Goal: Task Accomplishment & Management: Use online tool/utility

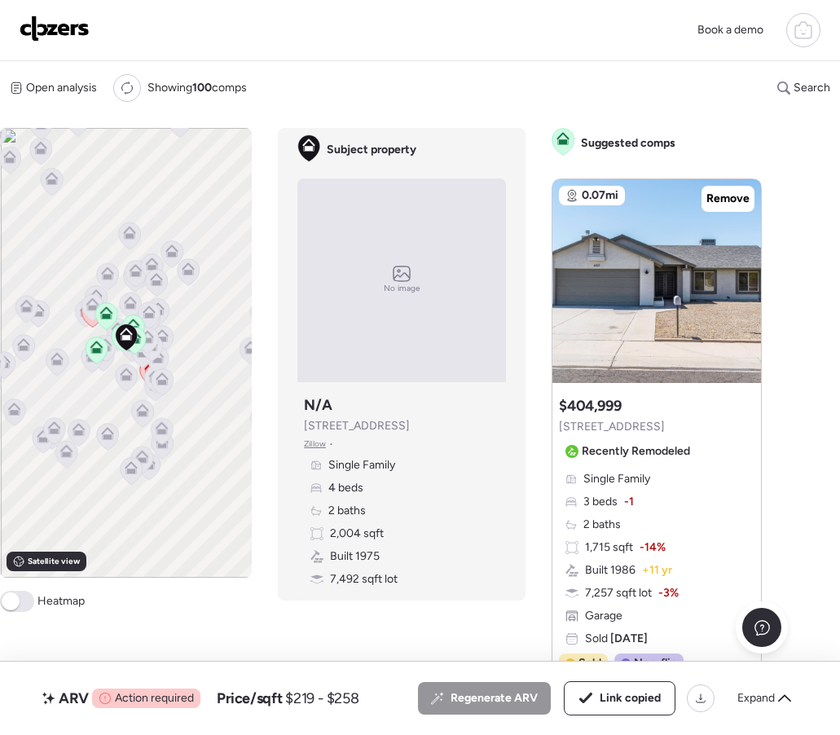
scroll to position [507, 0]
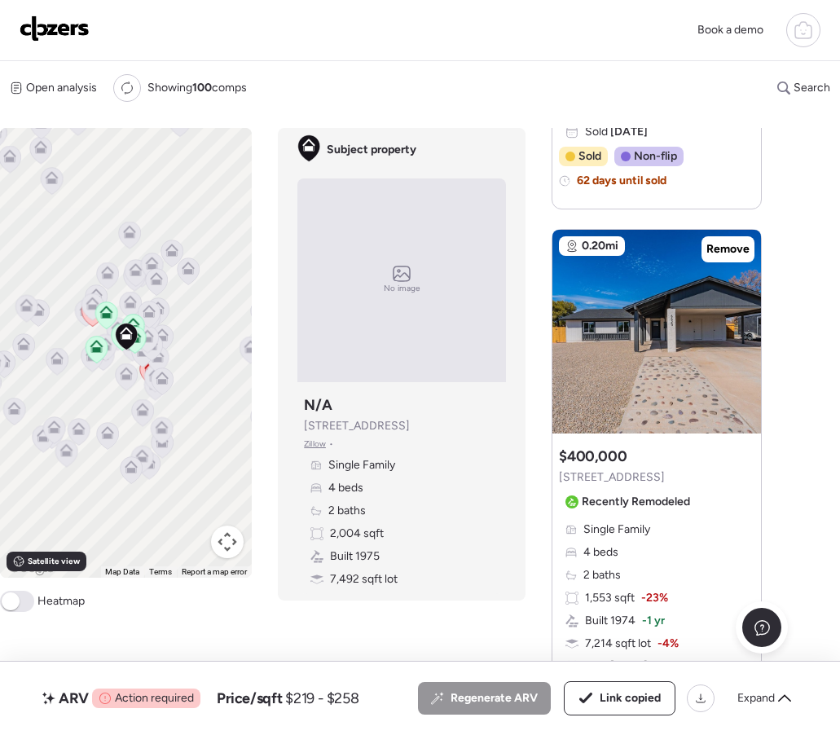
click at [787, 462] on div "Open analysis Re-run report Showing 100 comps Search Comps list Analysis To act…" at bounding box center [420, 395] width 840 height 668
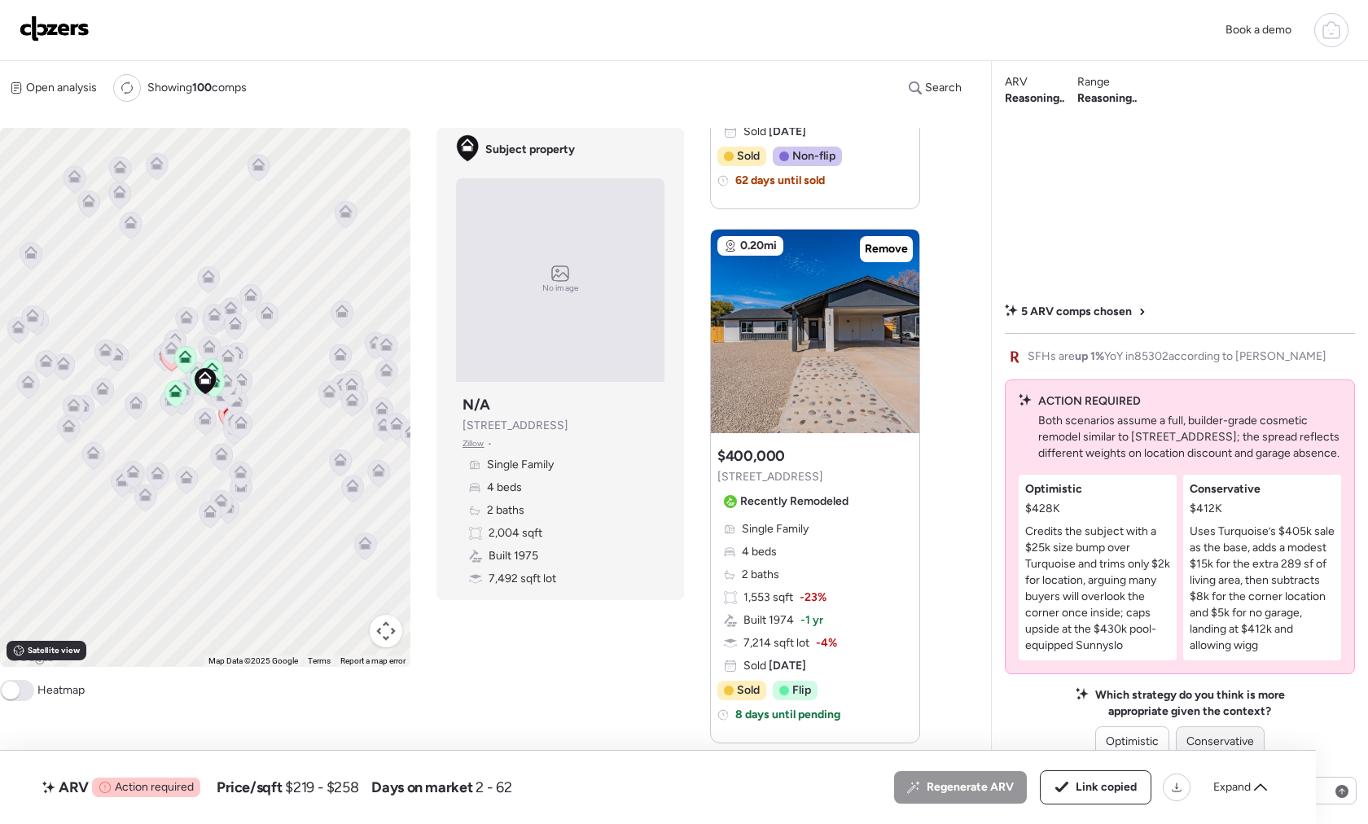
click at [839, 732] on div "Conservative" at bounding box center [1220, 742] width 89 height 31
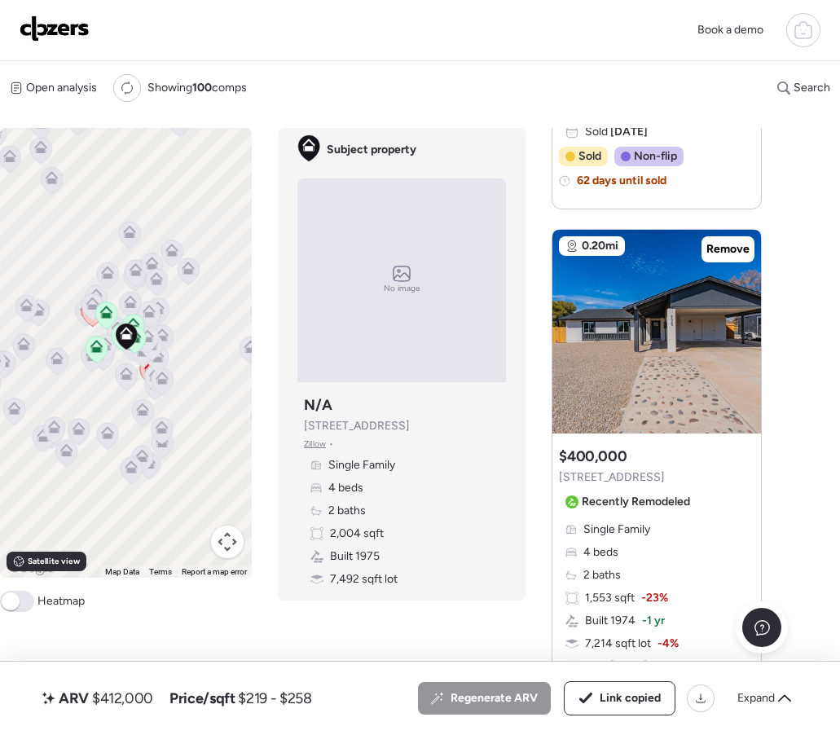
click at [73, 26] on img at bounding box center [55, 28] width 70 height 26
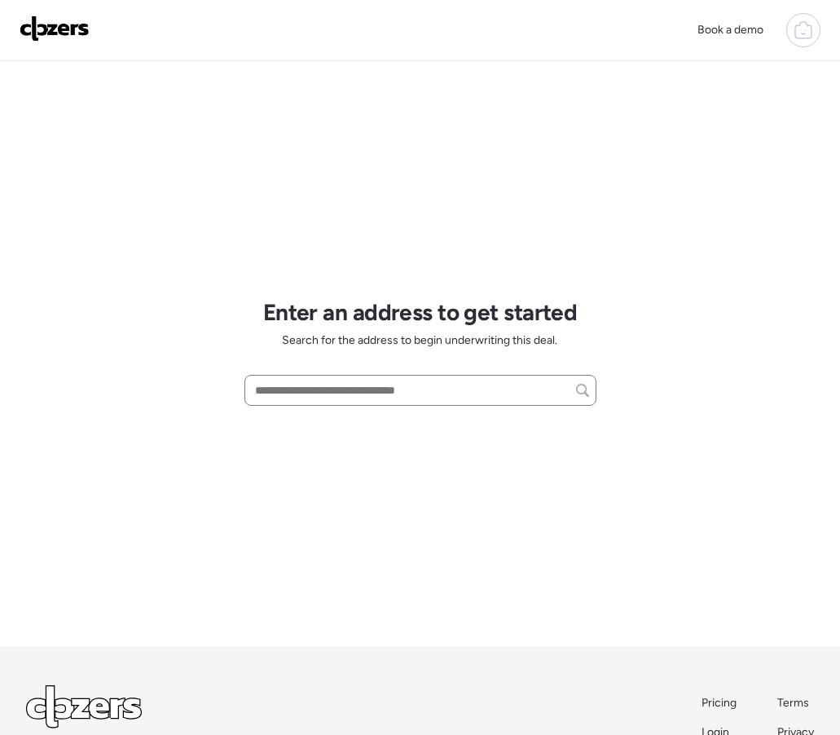
scroll to position [5, 0]
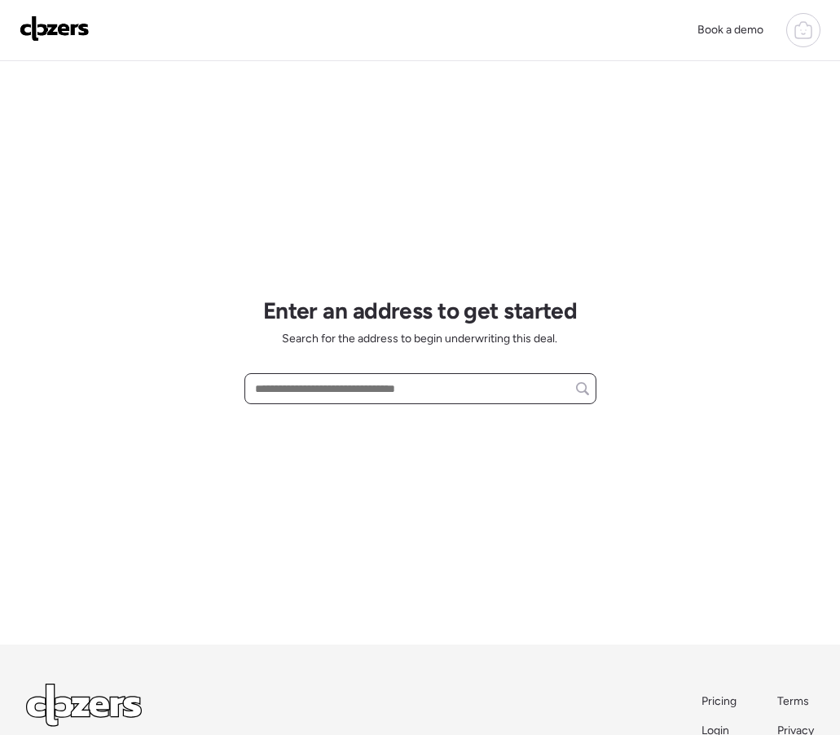
paste input "**********"
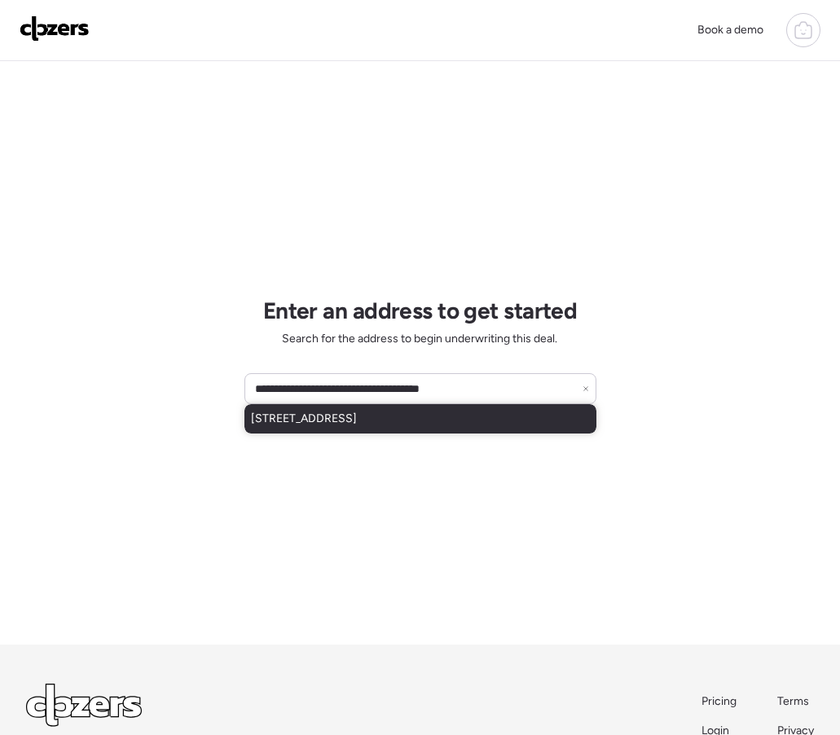
click at [357, 419] on span "[STREET_ADDRESS]" at bounding box center [304, 419] width 106 height 16
type input "**********"
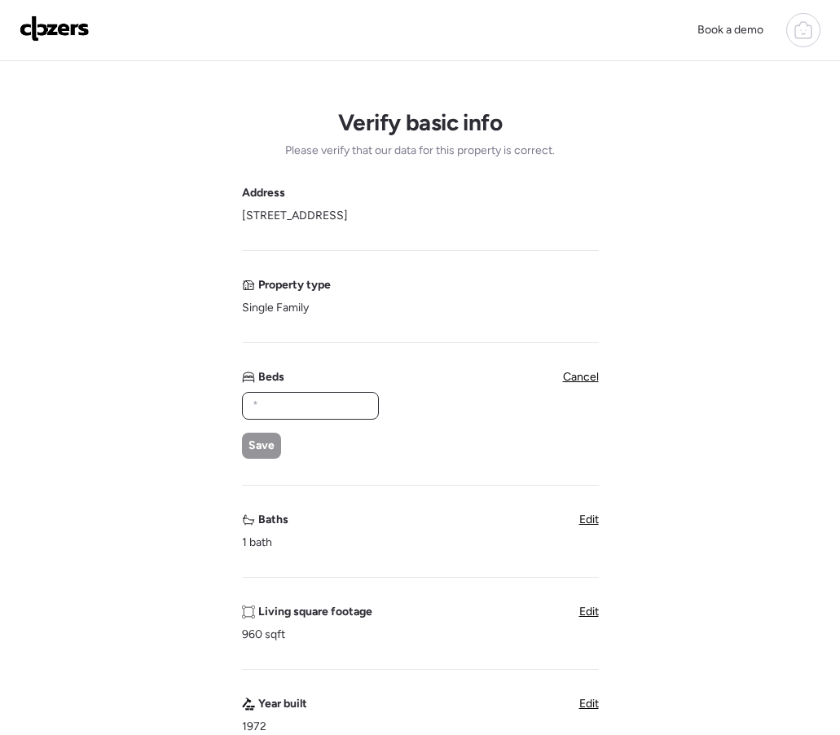
click at [297, 414] on input "text" at bounding box center [310, 405] width 122 height 23
type input "*"
click at [257, 438] on span "Save" at bounding box center [261, 445] width 26 height 16
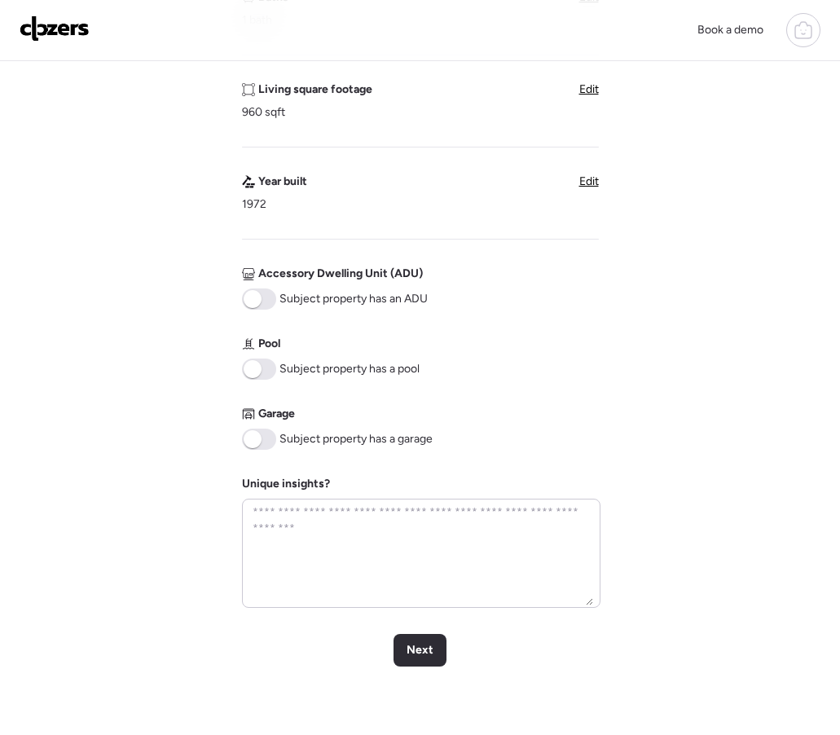
scroll to position [702, 0]
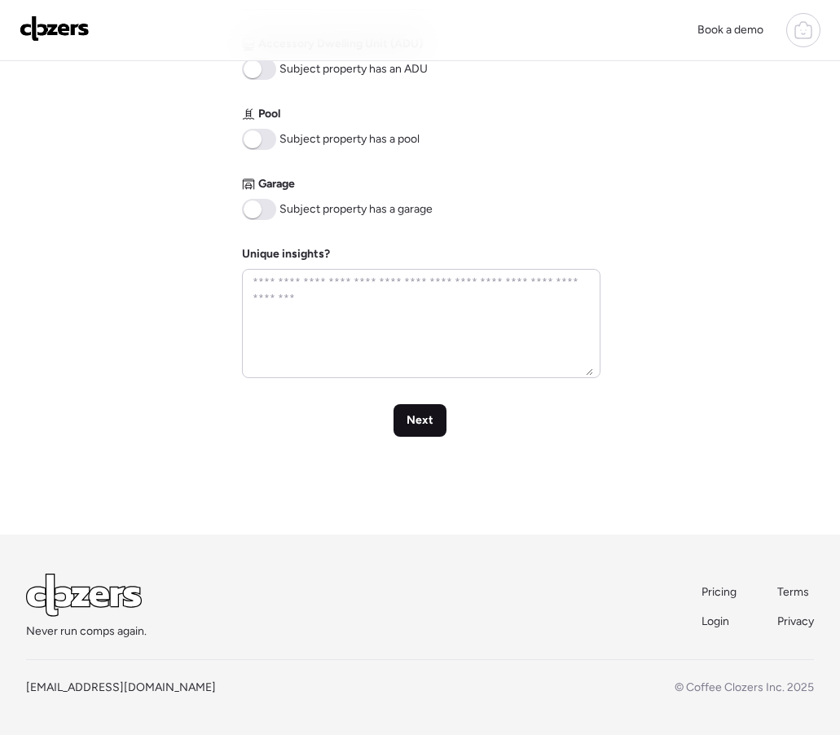
click at [414, 420] on span "Next" at bounding box center [419, 420] width 27 height 16
